Goal: Information Seeking & Learning: Learn about a topic

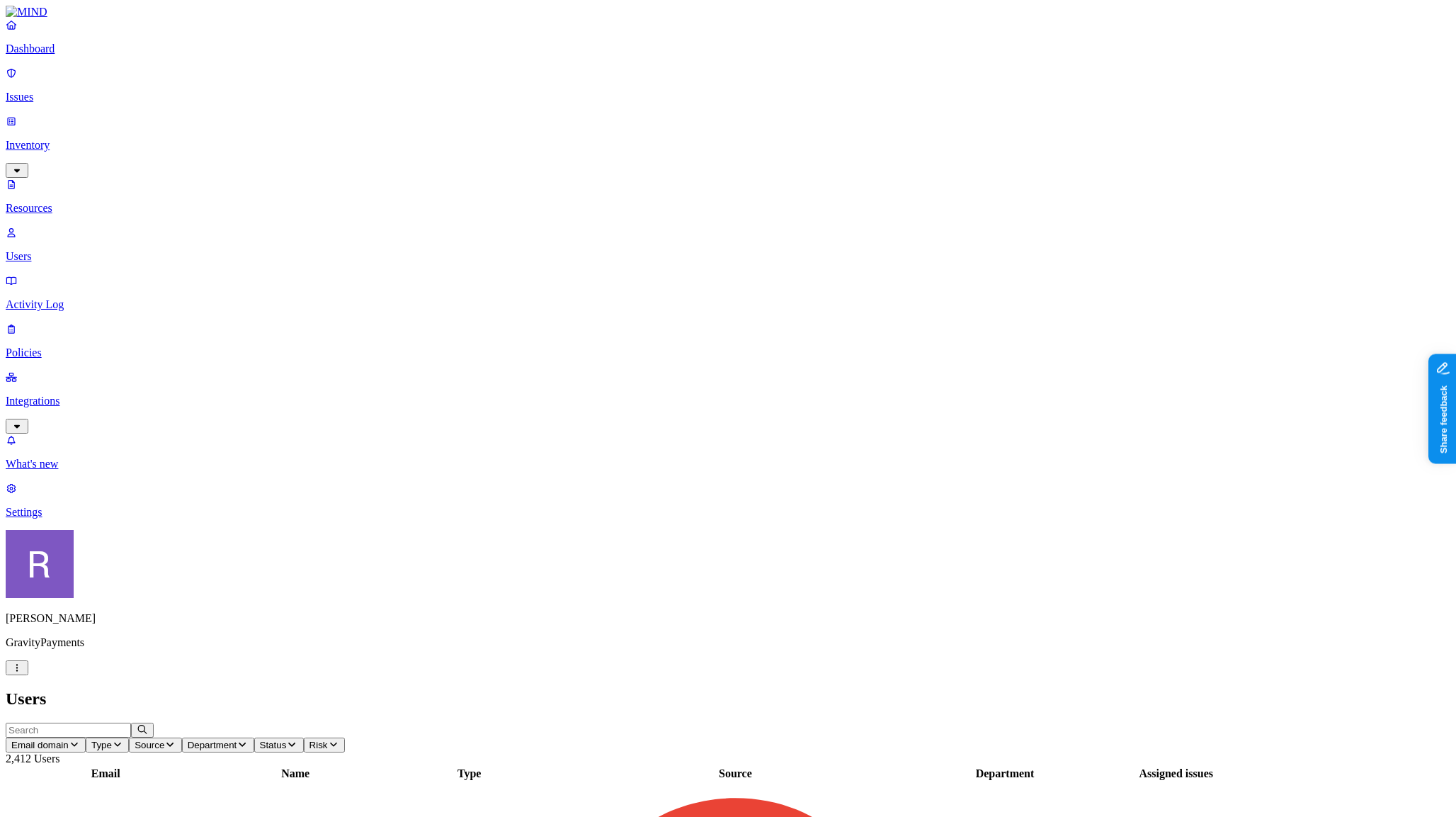
scroll to position [171, 0]
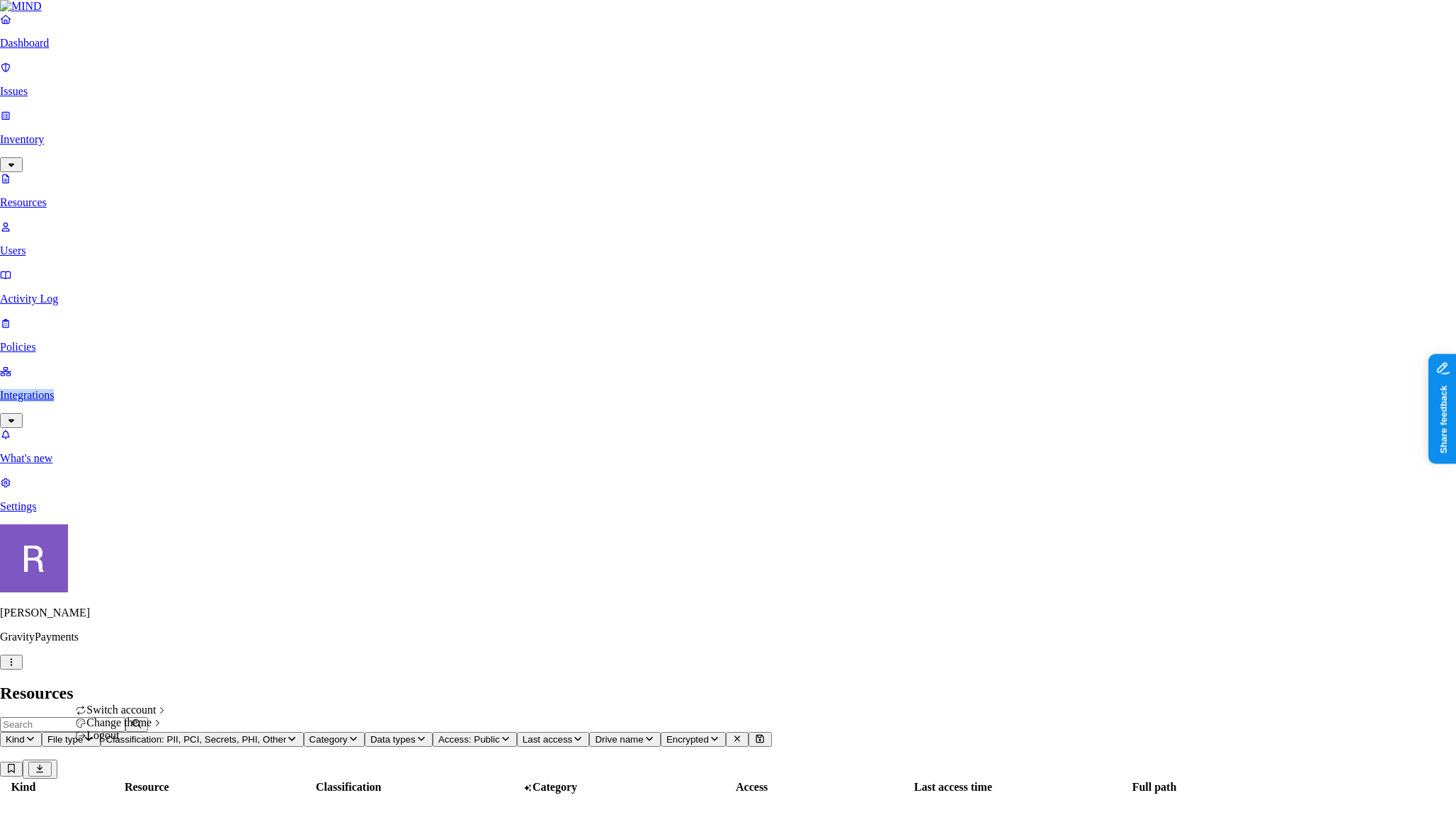
click at [139, 799] on html "Dashboard Issues Inventory Resources Users Activity Log Policies Integrations W…" at bounding box center [728, 662] width 1456 height 1325
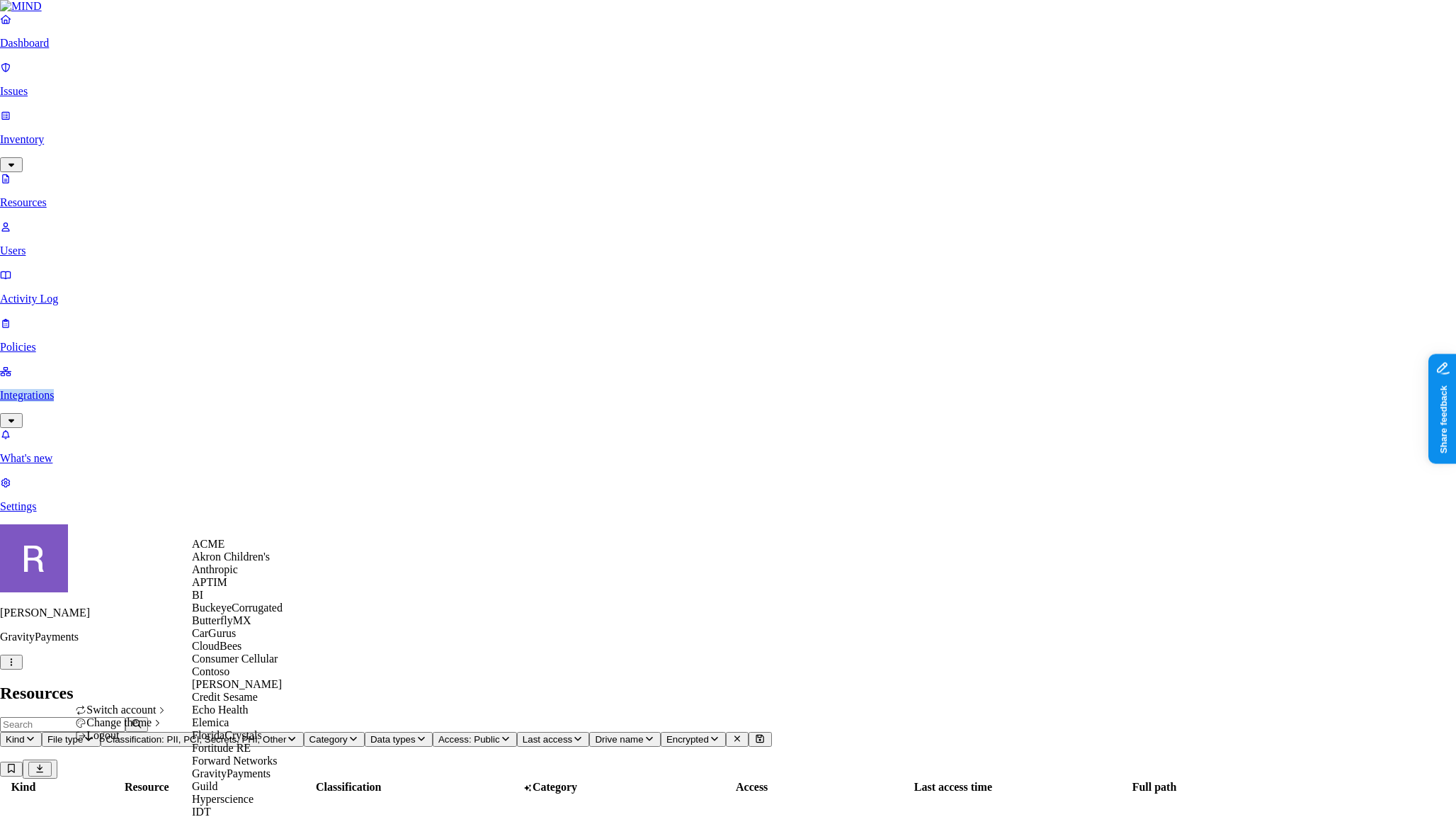
scroll to position [915, 0]
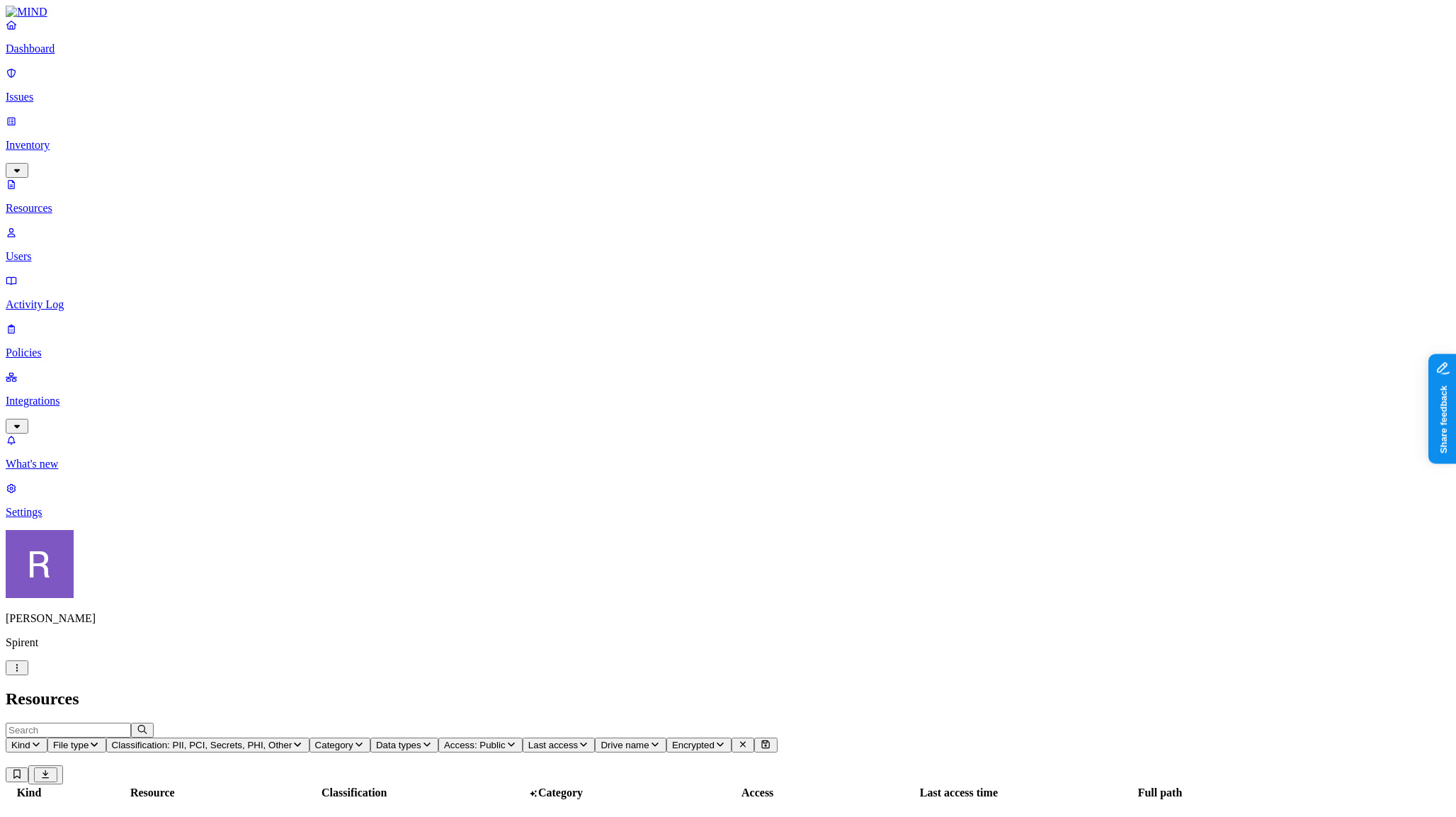
click at [54, 55] on p "Dashboard" at bounding box center [728, 48] width 1445 height 13
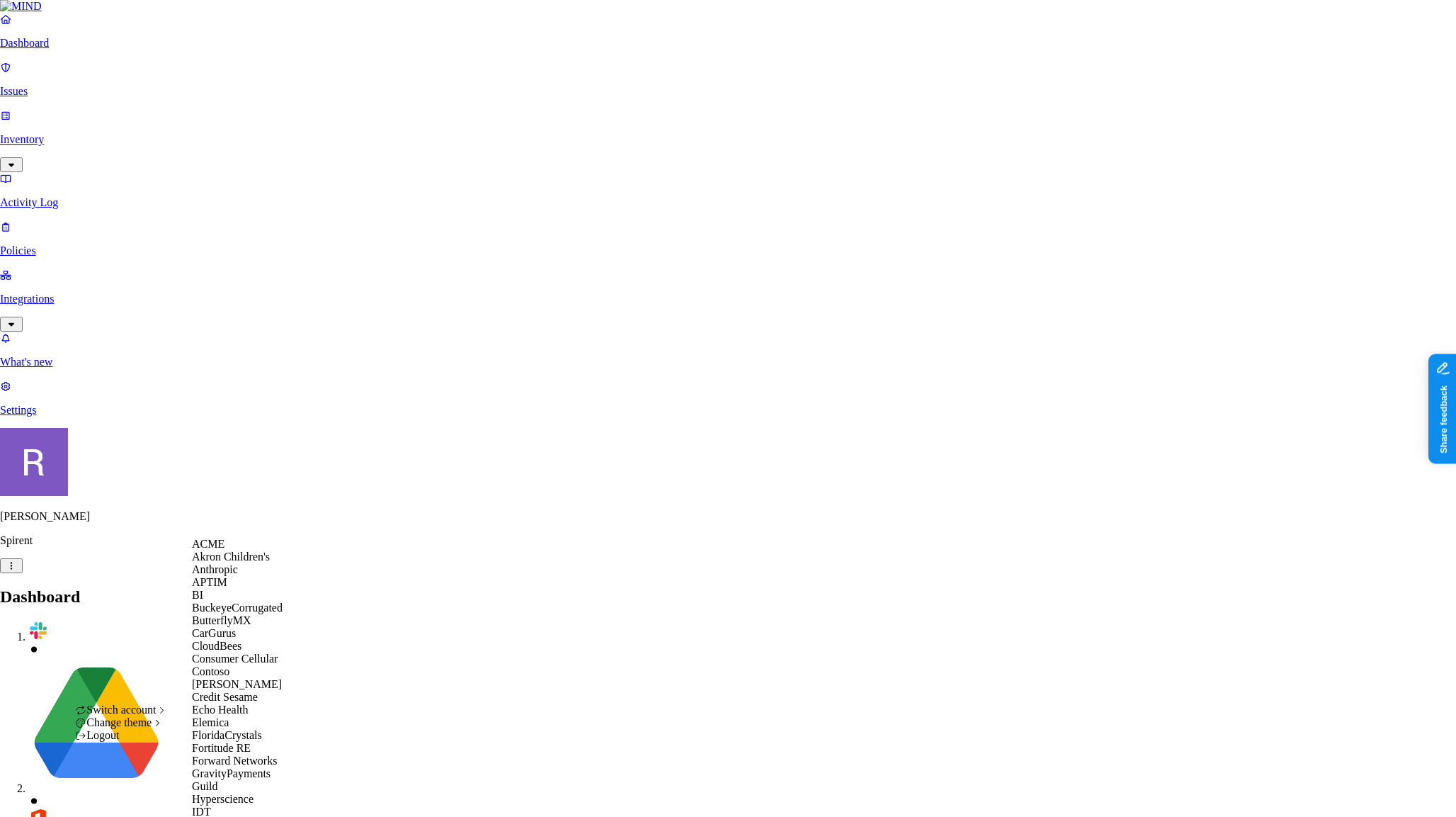
scroll to position [892, 0]
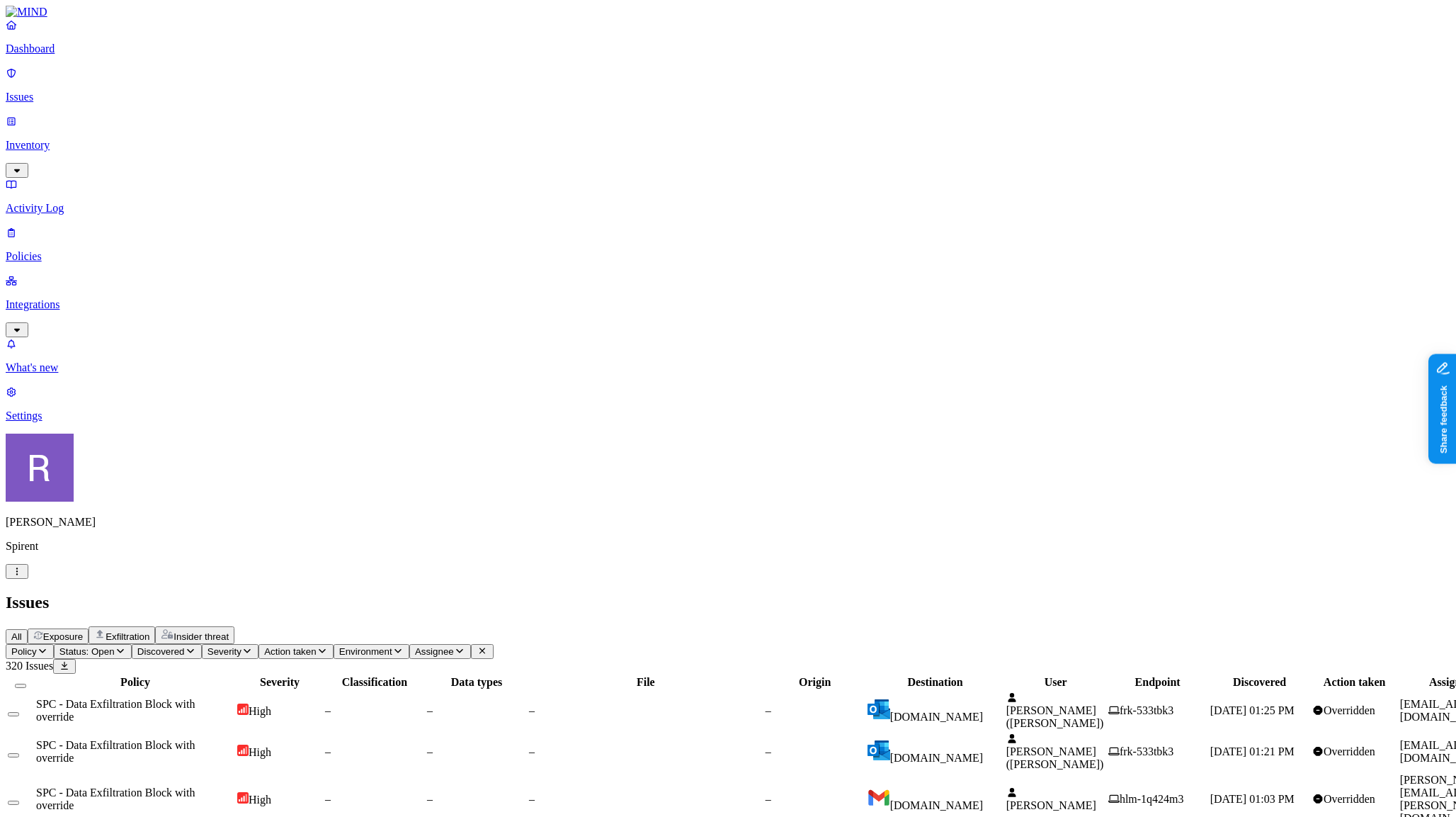
click at [85, 250] on p "Policies" at bounding box center [728, 256] width 1445 height 13
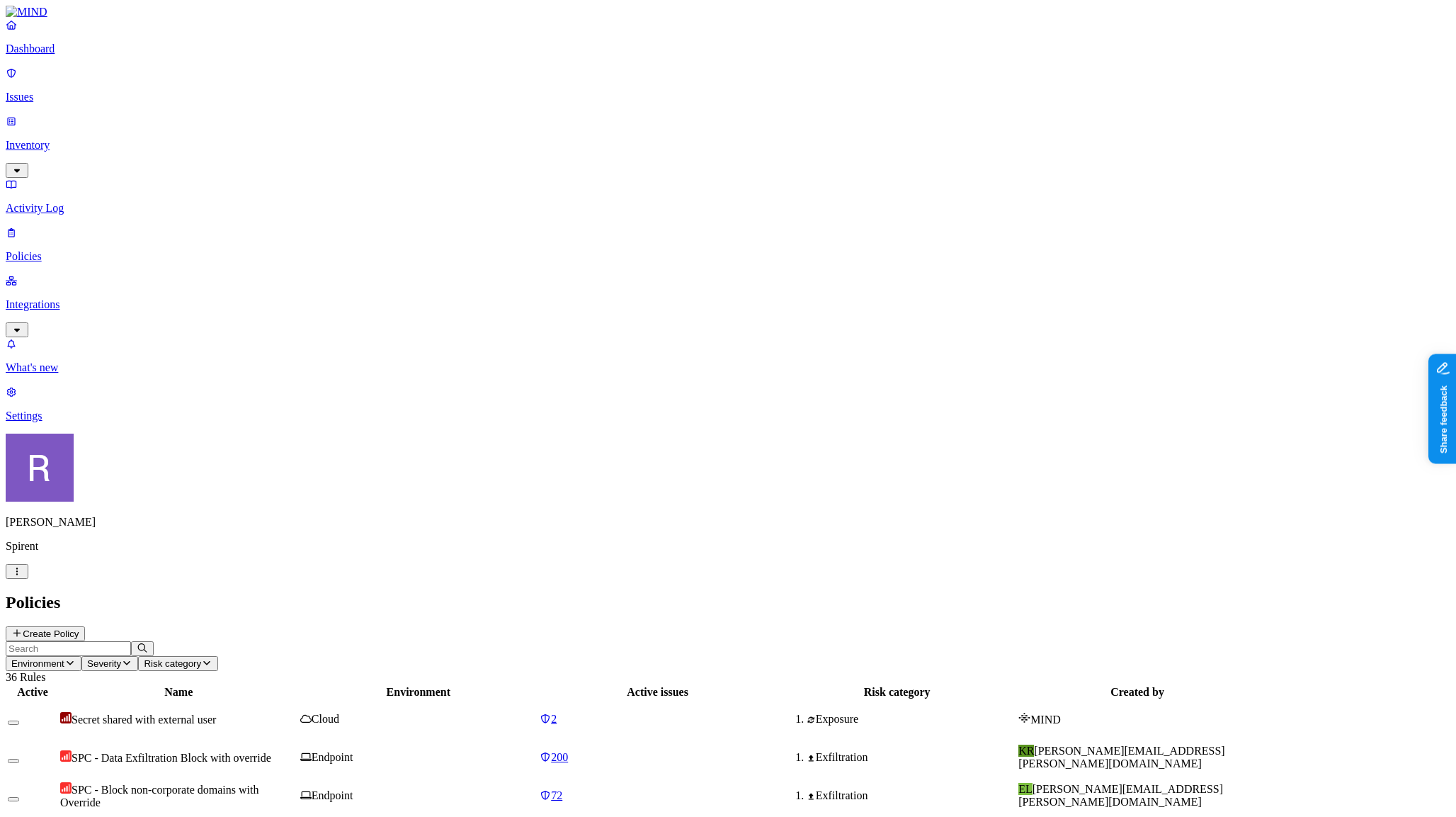
click at [298, 776] on td "SPC - Block non-corporate domains with Override" at bounding box center [179, 794] width 239 height 37
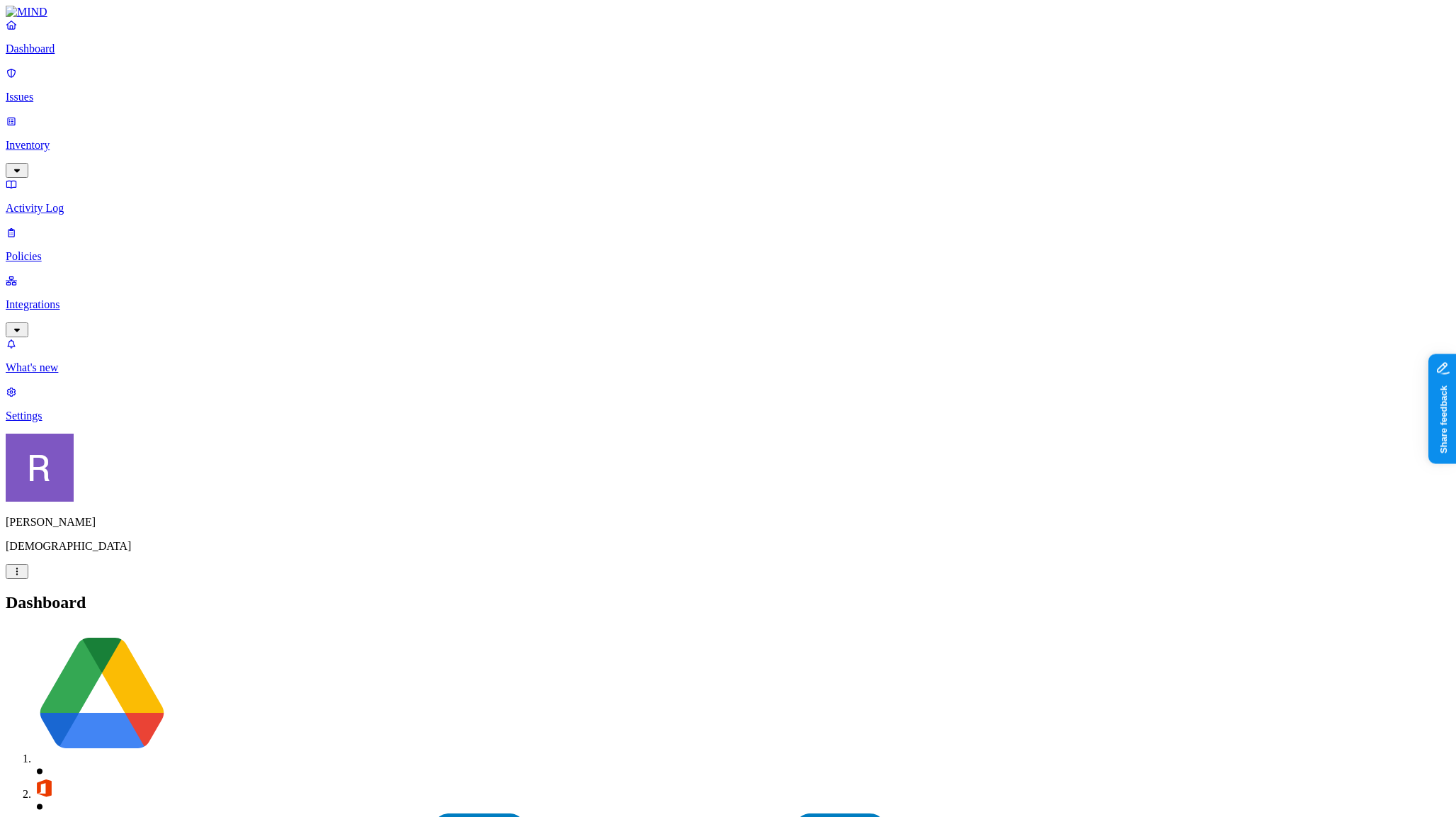
click at [49, 250] on p "Policies" at bounding box center [728, 256] width 1445 height 13
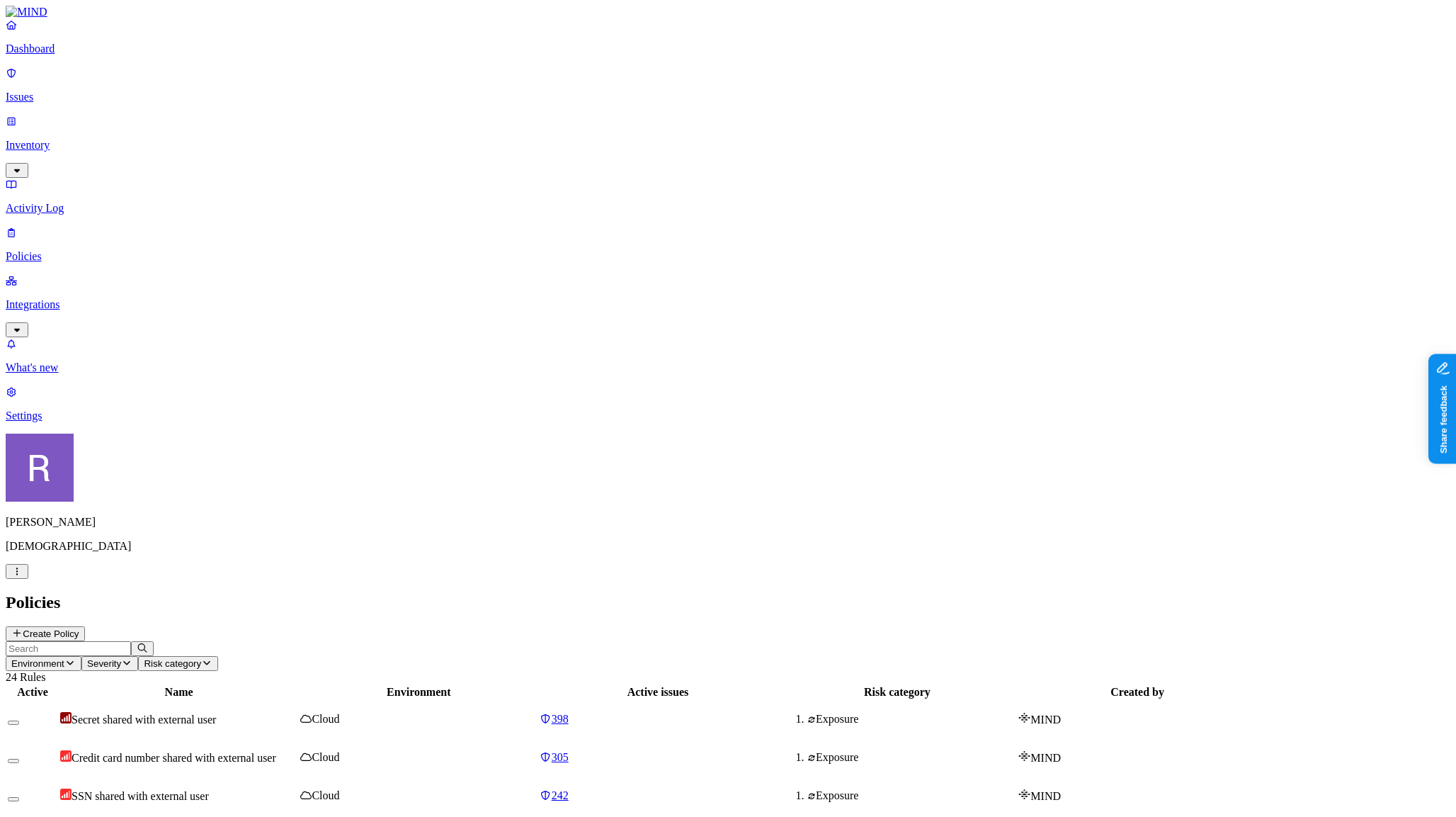
click at [1257, 685] on th "Created by" at bounding box center [1137, 692] width 239 height 14
